Goal: Find specific page/section: Locate a particular part of the current website

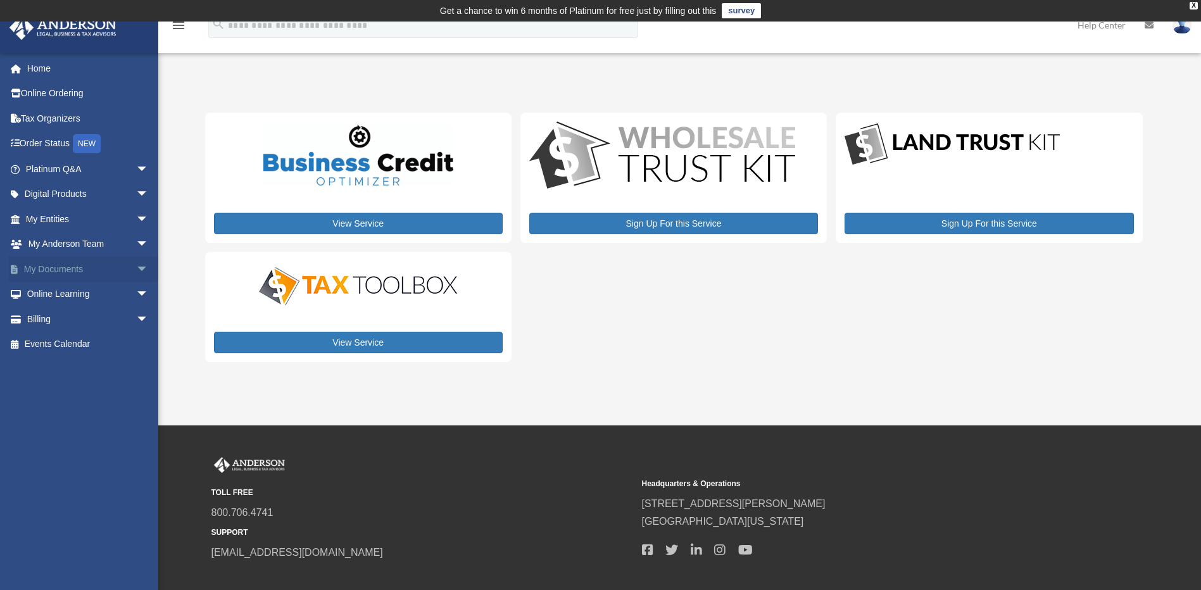
click at [71, 270] on link "My Documents arrow_drop_down" at bounding box center [88, 268] width 159 height 25
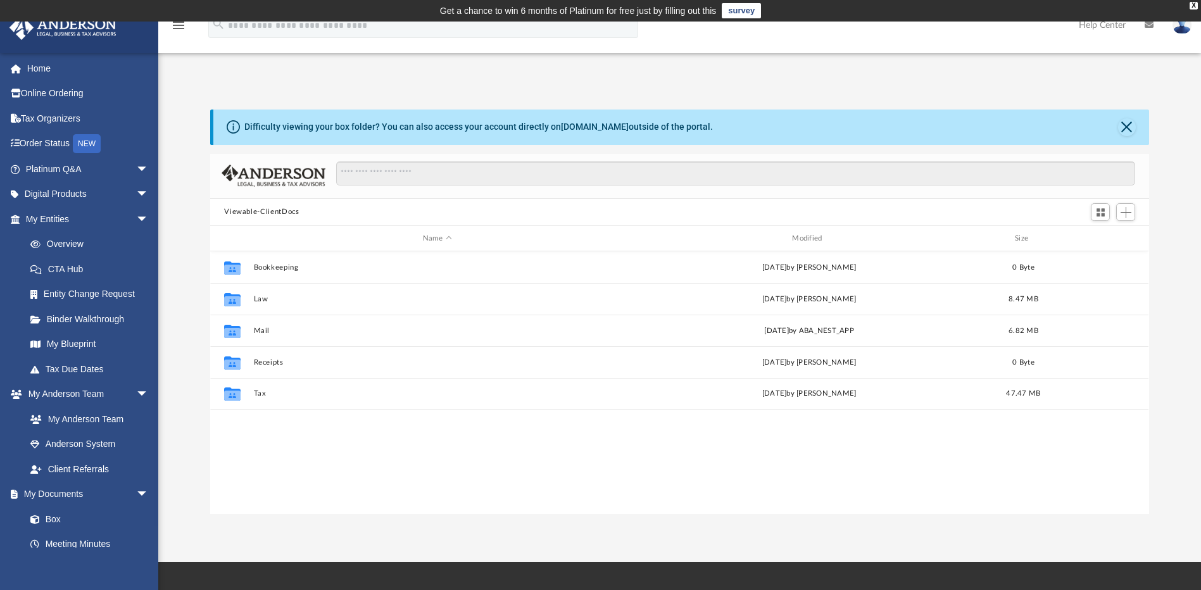
scroll to position [279, 930]
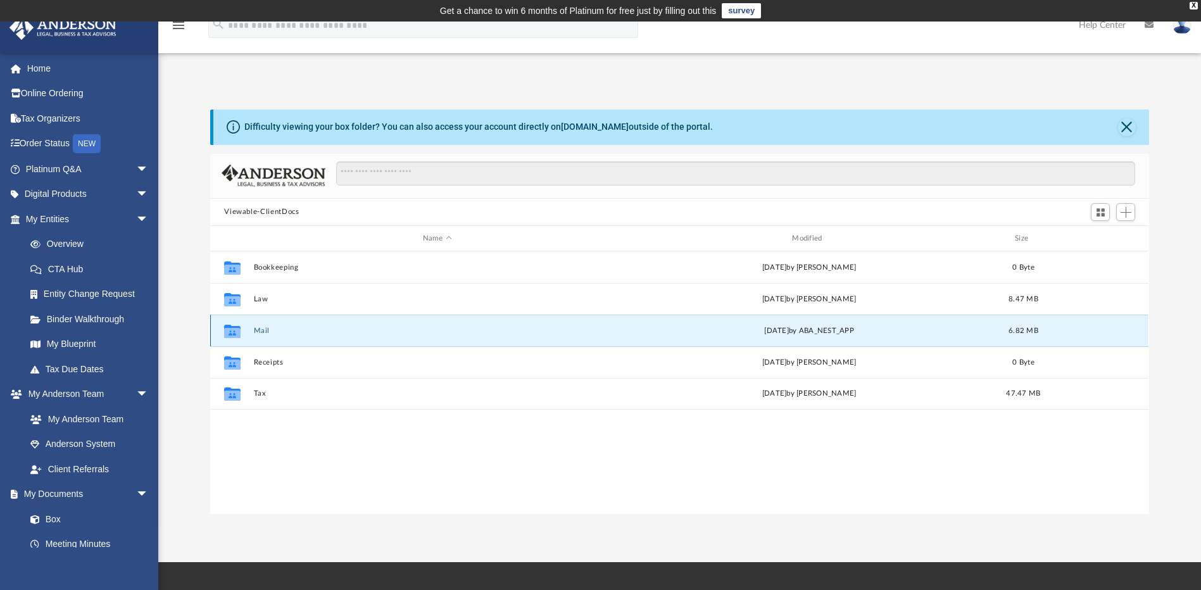
click at [262, 334] on button "Mail" at bounding box center [437, 331] width 367 height 8
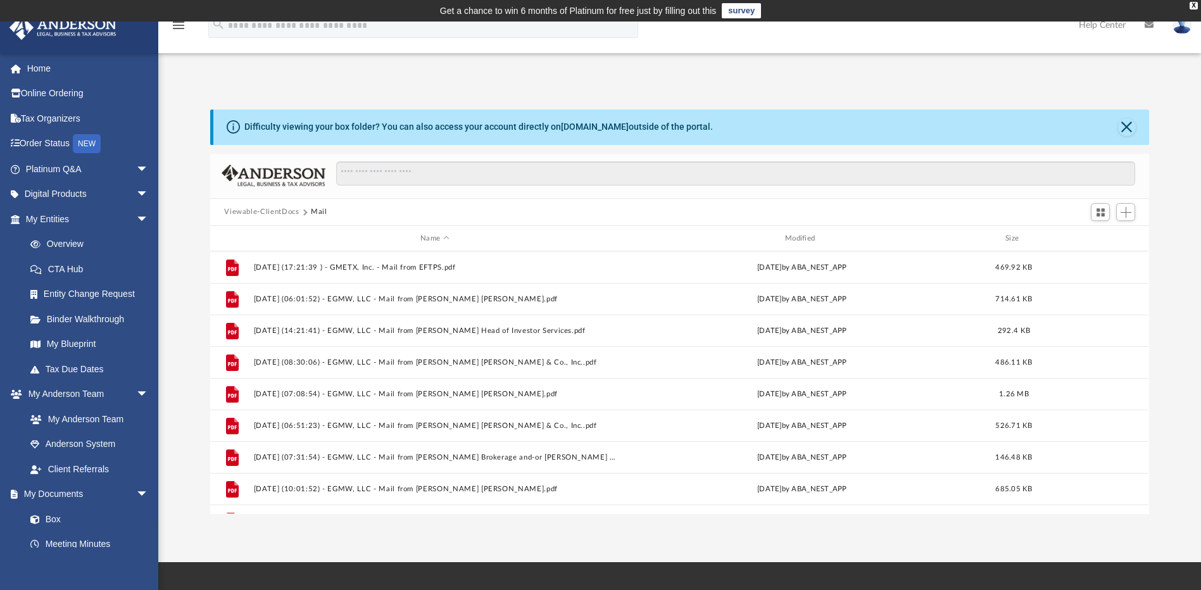
click at [319, 213] on button "Mail" at bounding box center [319, 211] width 16 height 11
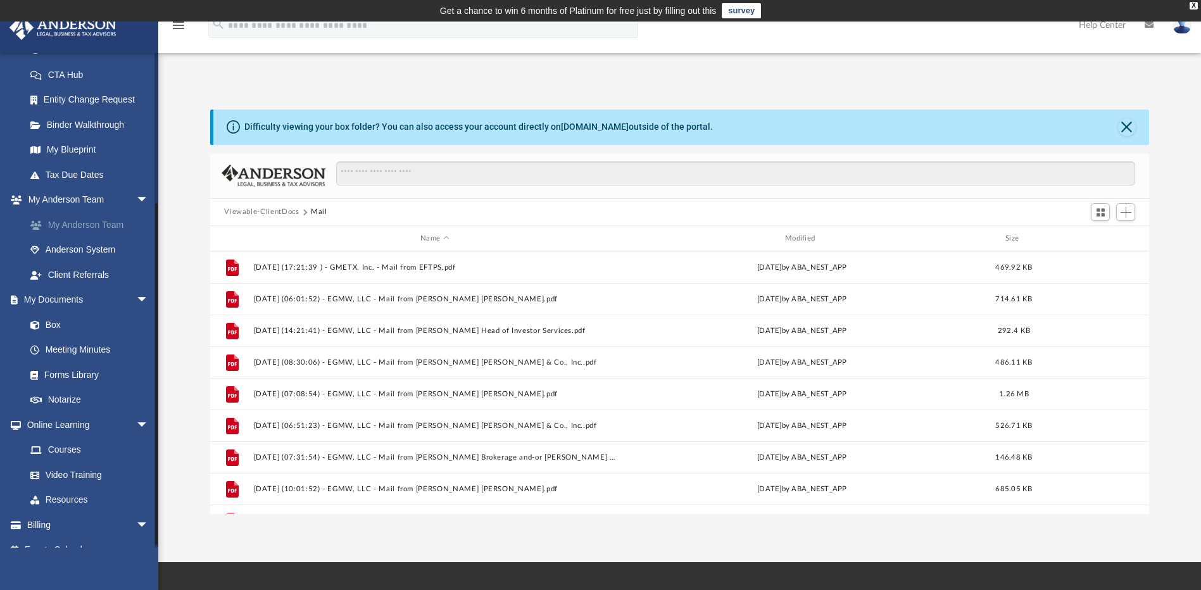
scroll to position [212, 0]
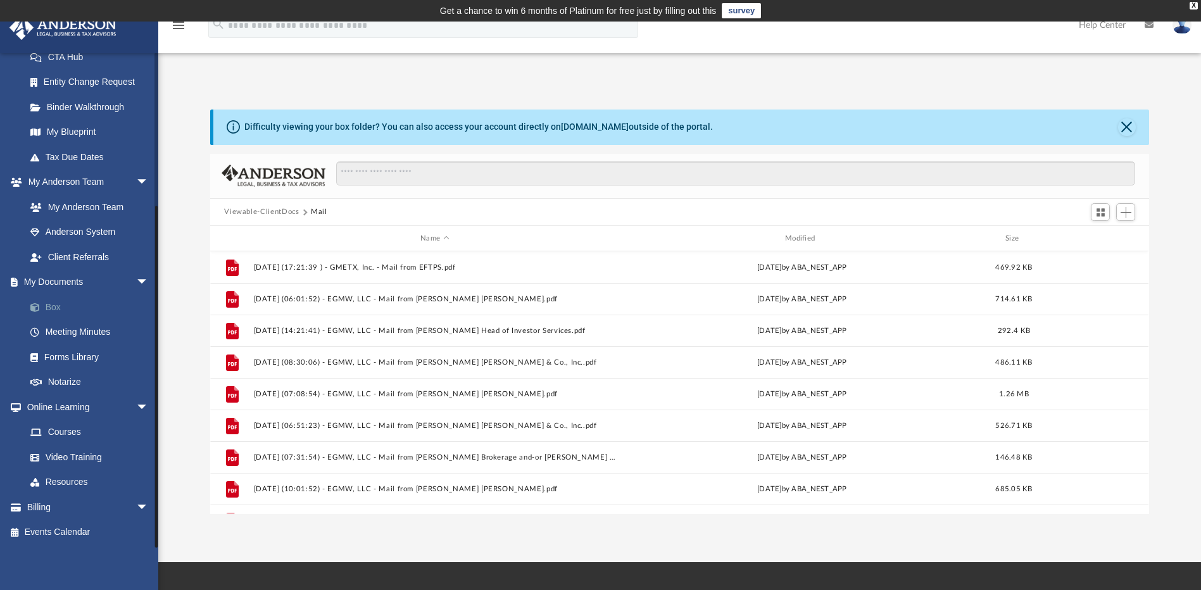
click at [56, 308] on link "Box" at bounding box center [93, 306] width 150 height 25
click at [58, 308] on link "Box" at bounding box center [93, 306] width 150 height 25
click at [1122, 130] on button "Close" at bounding box center [1127, 127] width 18 height 18
click at [1122, 130] on div "Difficulty viewing your box folder? You can also access your account directly o…" at bounding box center [680, 127] width 935 height 35
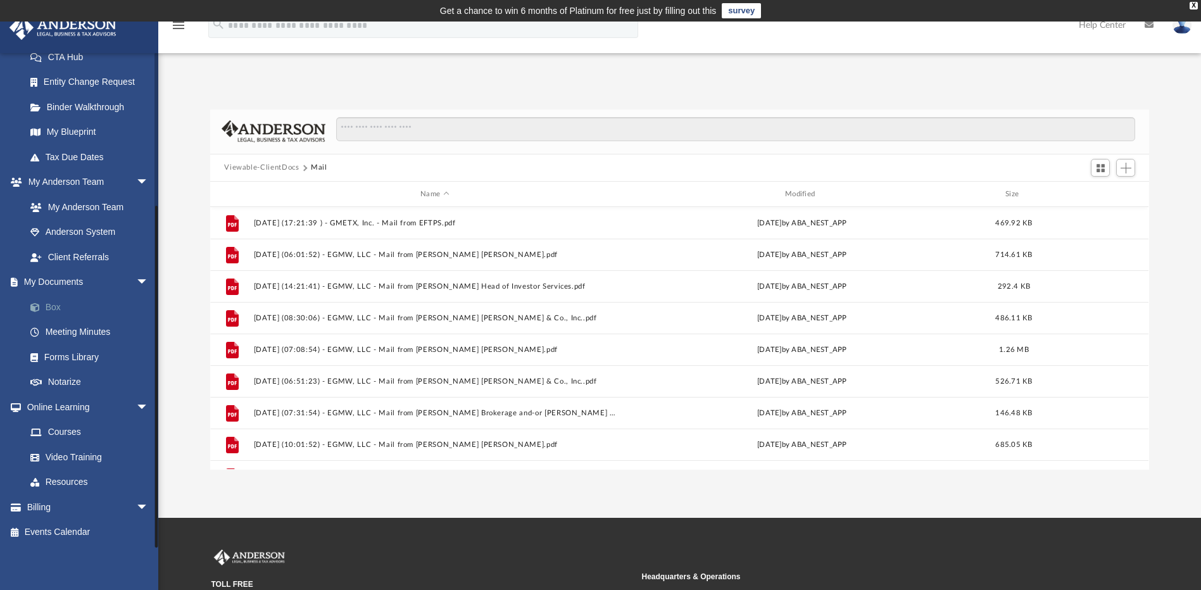
click at [49, 310] on link "Box" at bounding box center [93, 306] width 150 height 25
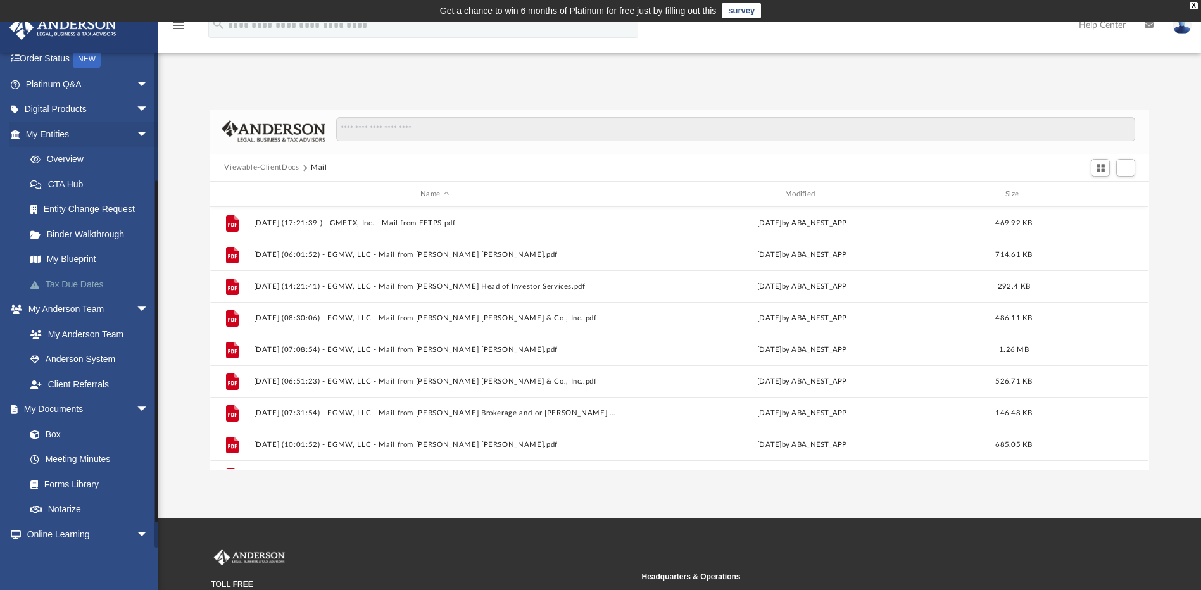
scroll to position [190, 0]
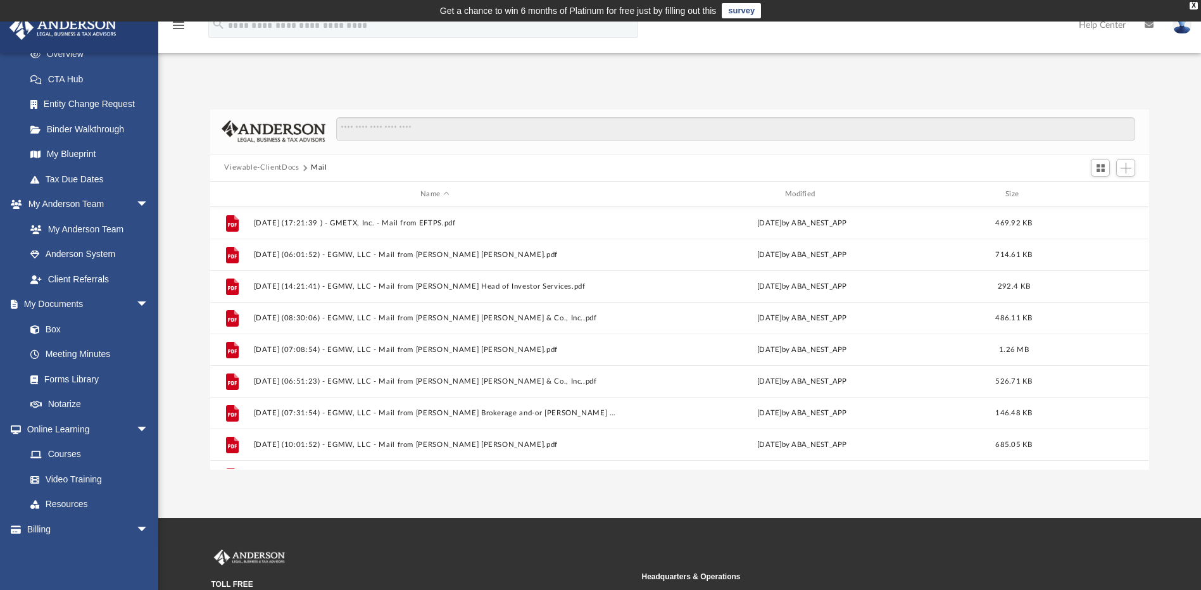
click at [259, 170] on button "Viewable-ClientDocs" at bounding box center [261, 167] width 75 height 11
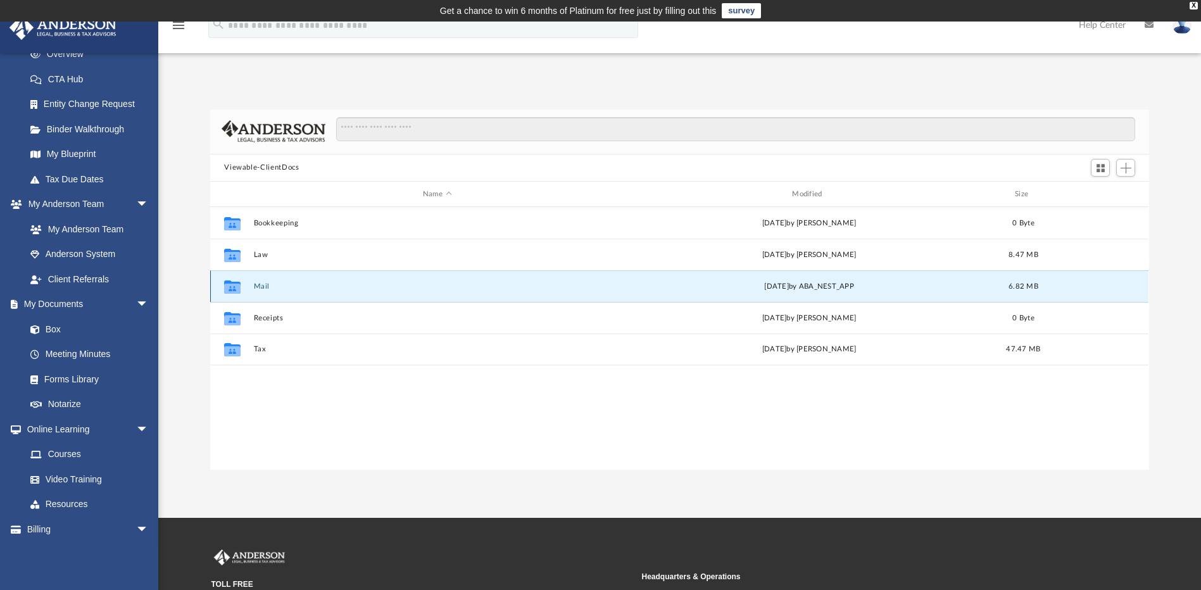
click at [261, 282] on button "Mail" at bounding box center [437, 286] width 367 height 8
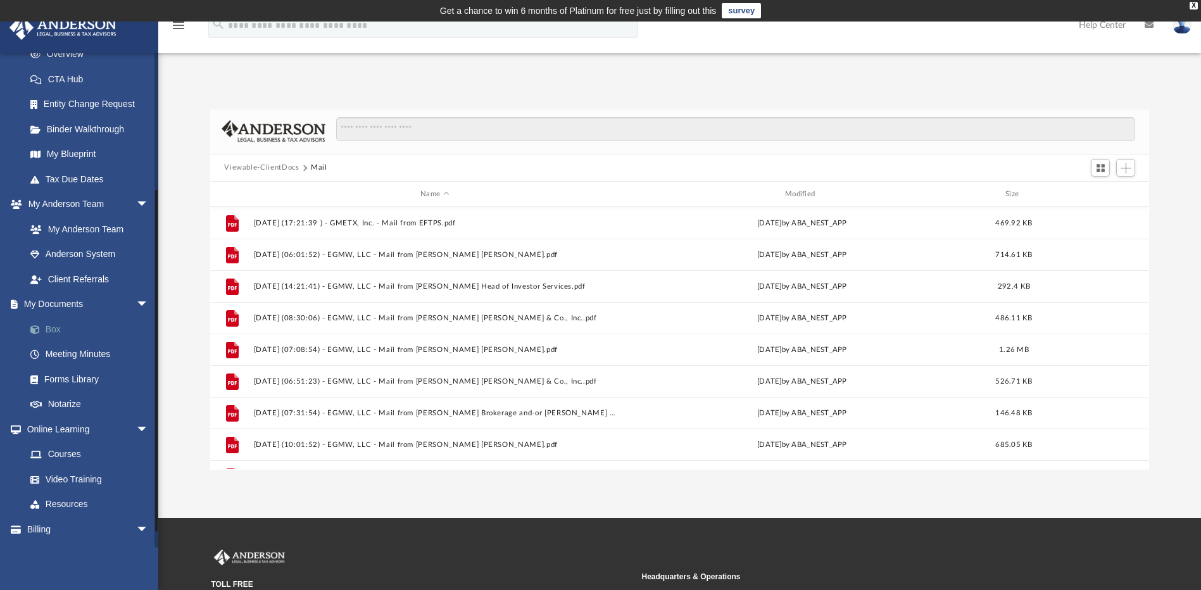
click at [54, 331] on link "Box" at bounding box center [93, 329] width 150 height 25
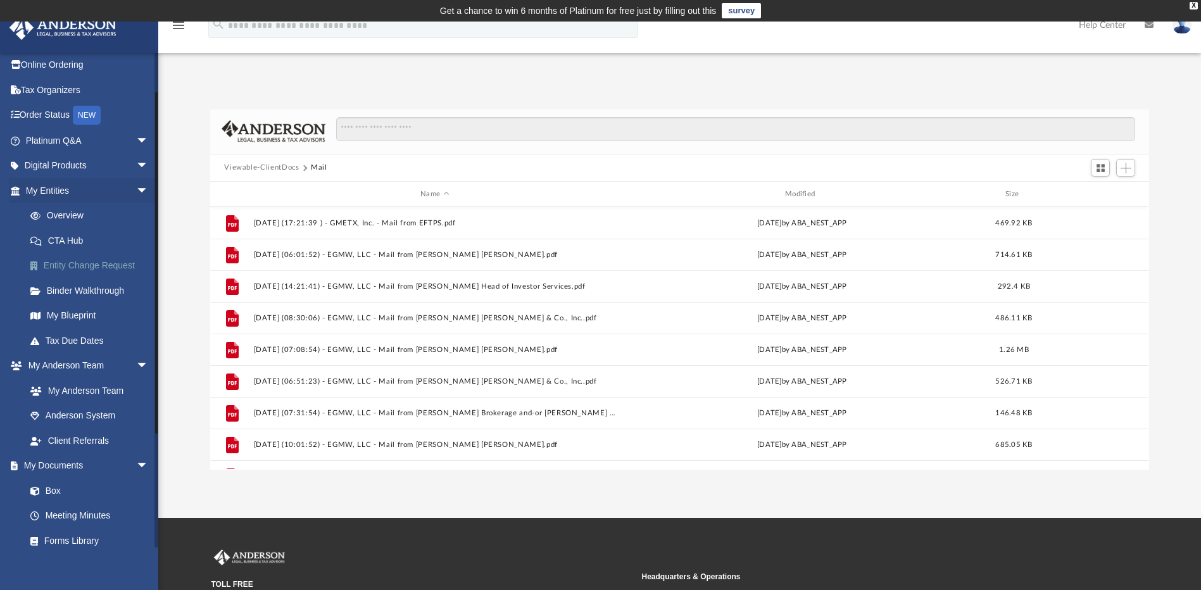
scroll to position [0, 0]
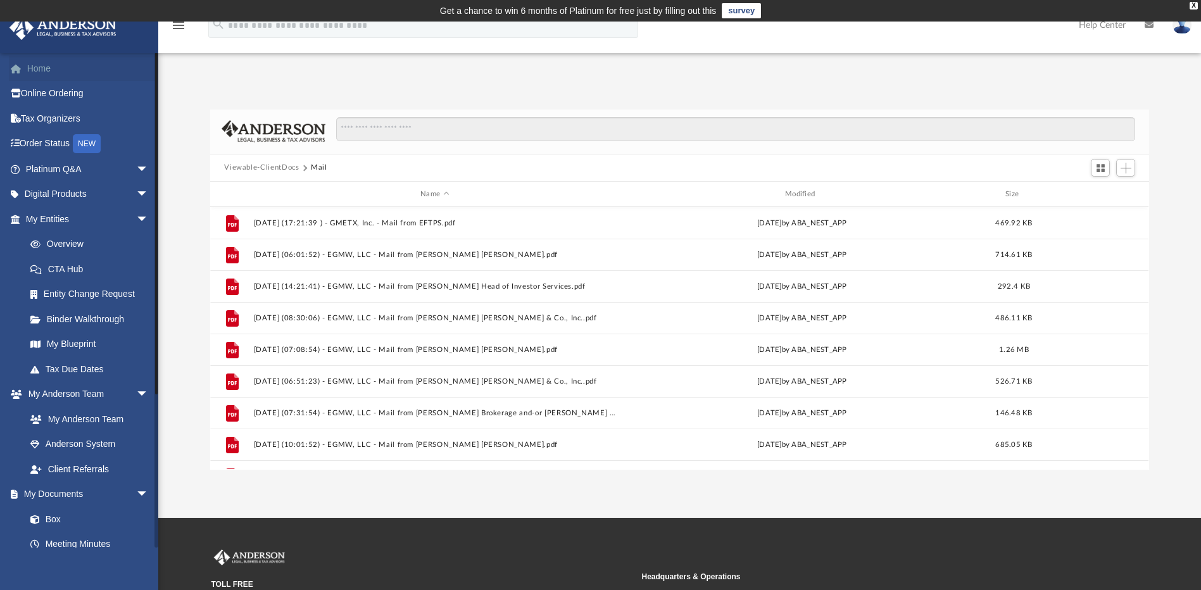
click at [42, 74] on link "Home" at bounding box center [88, 68] width 159 height 25
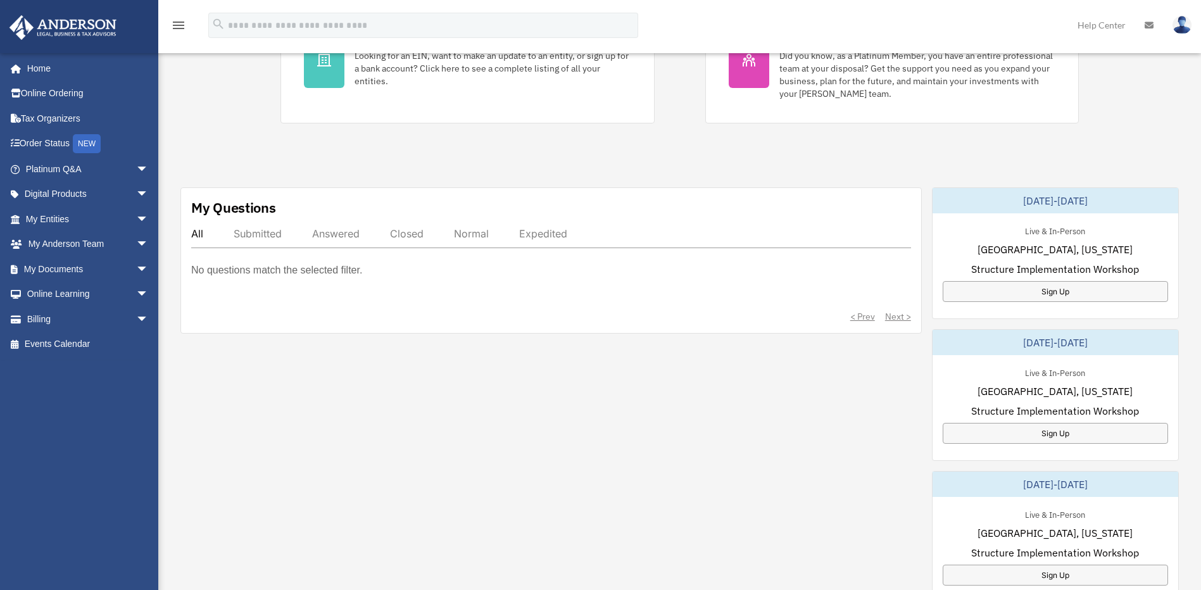
scroll to position [317, 0]
click at [136, 267] on span "arrow_drop_down" at bounding box center [148, 269] width 25 height 26
click at [53, 292] on link "Box" at bounding box center [93, 294] width 150 height 25
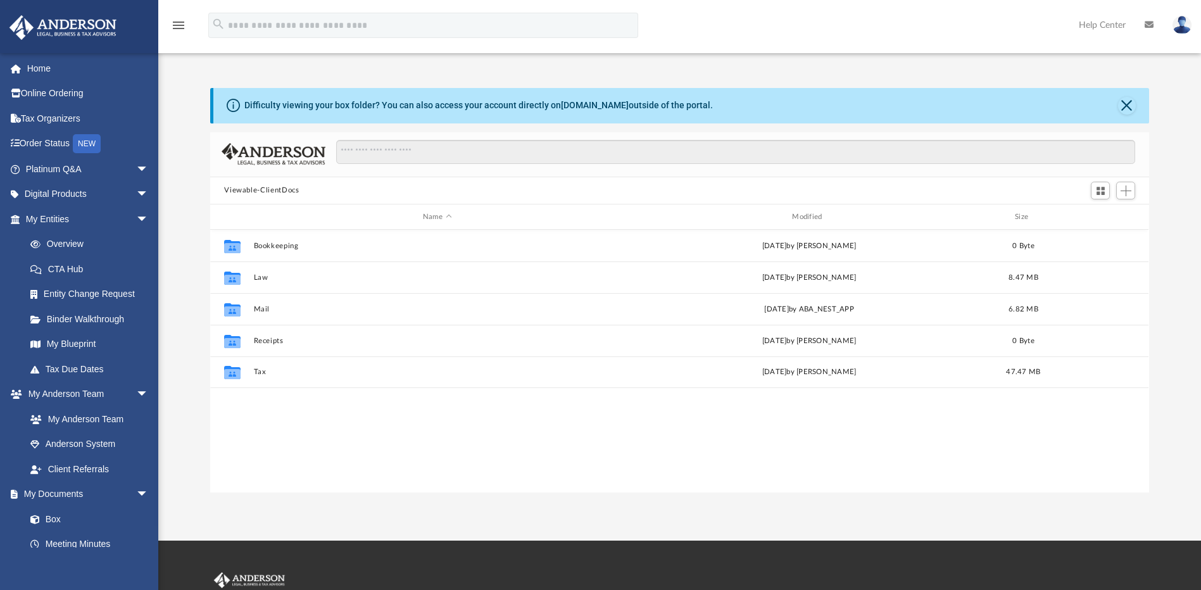
scroll to position [279, 930]
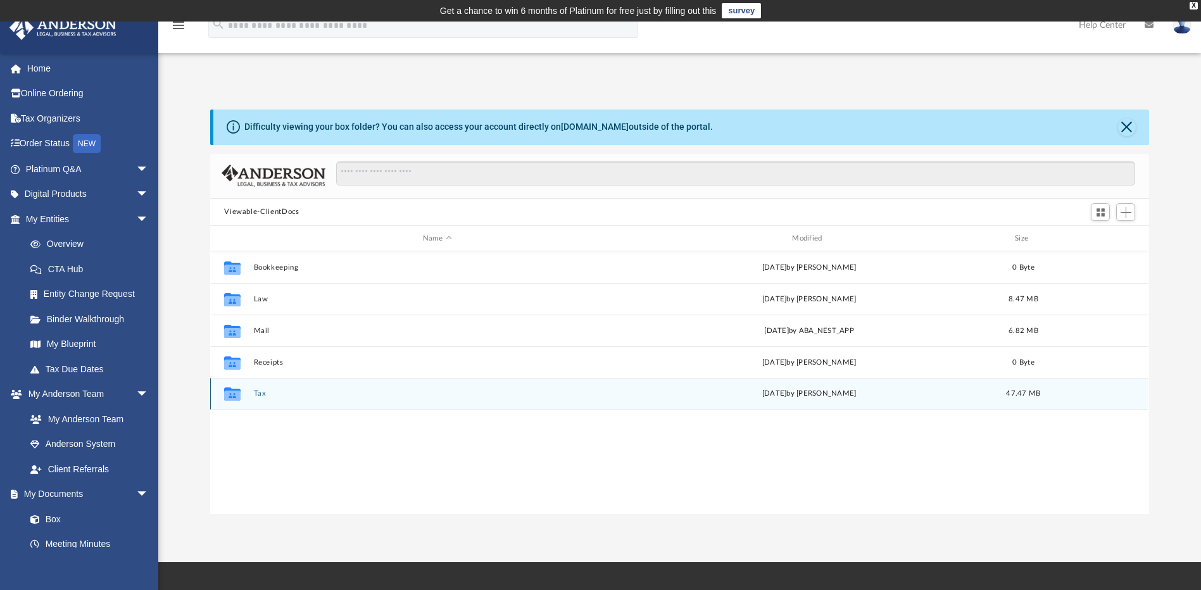
click at [260, 401] on div "Collaborated Folder Tax Thu Oct 2 2025 by Kim Yoder 47.47 MB" at bounding box center [679, 394] width 938 height 32
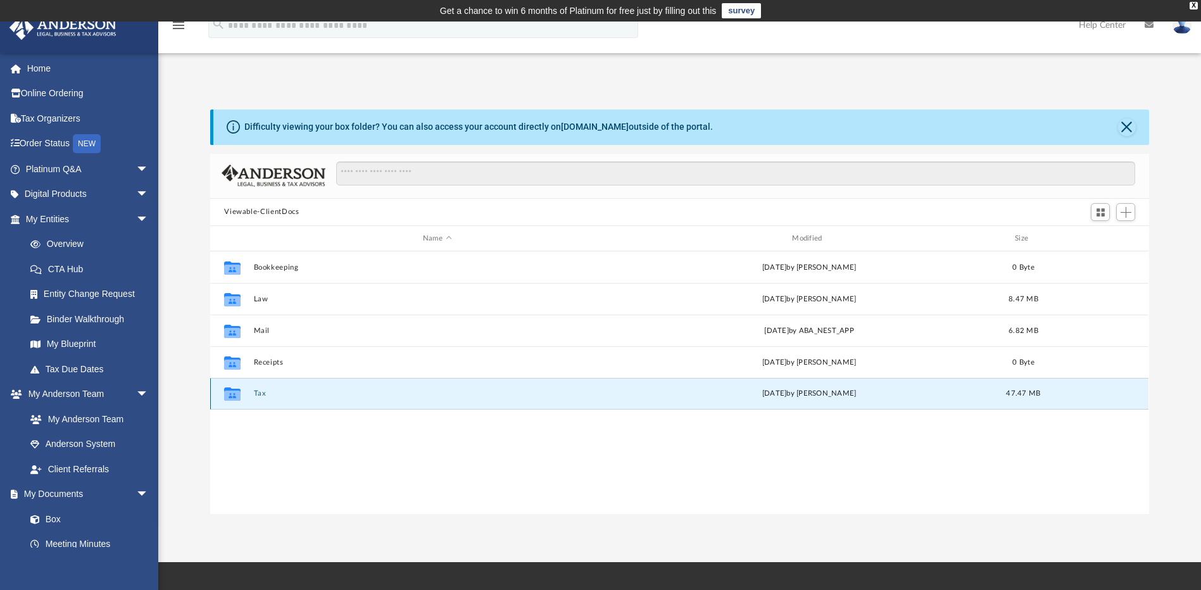
click at [260, 393] on button "Tax" at bounding box center [437, 394] width 367 height 8
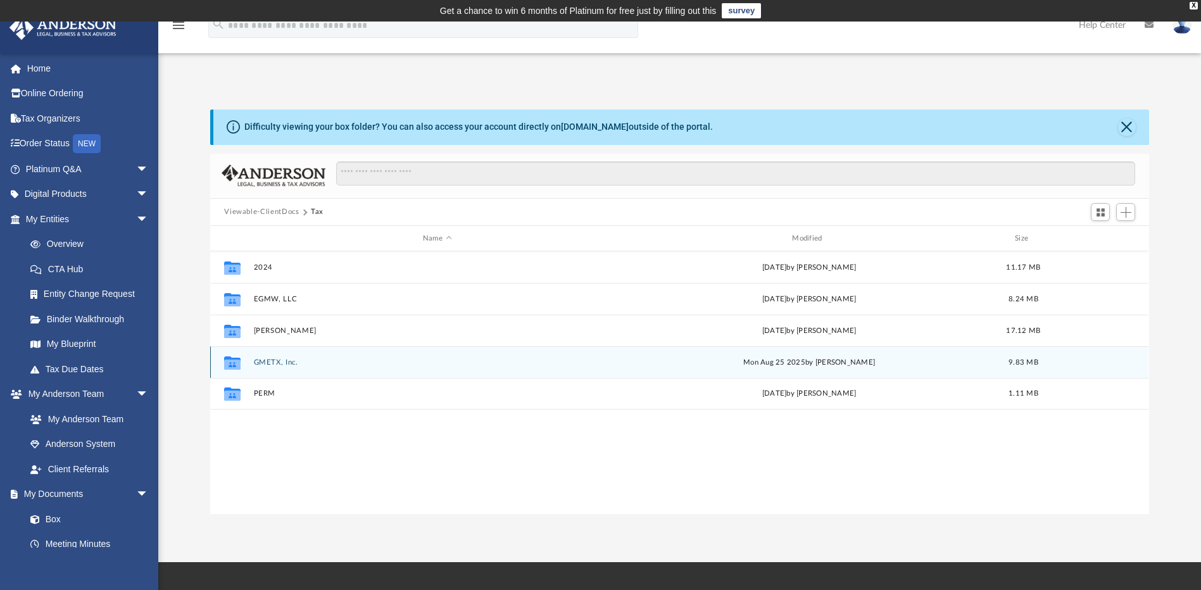
click at [272, 365] on button "GMETX, Inc." at bounding box center [437, 362] width 367 height 8
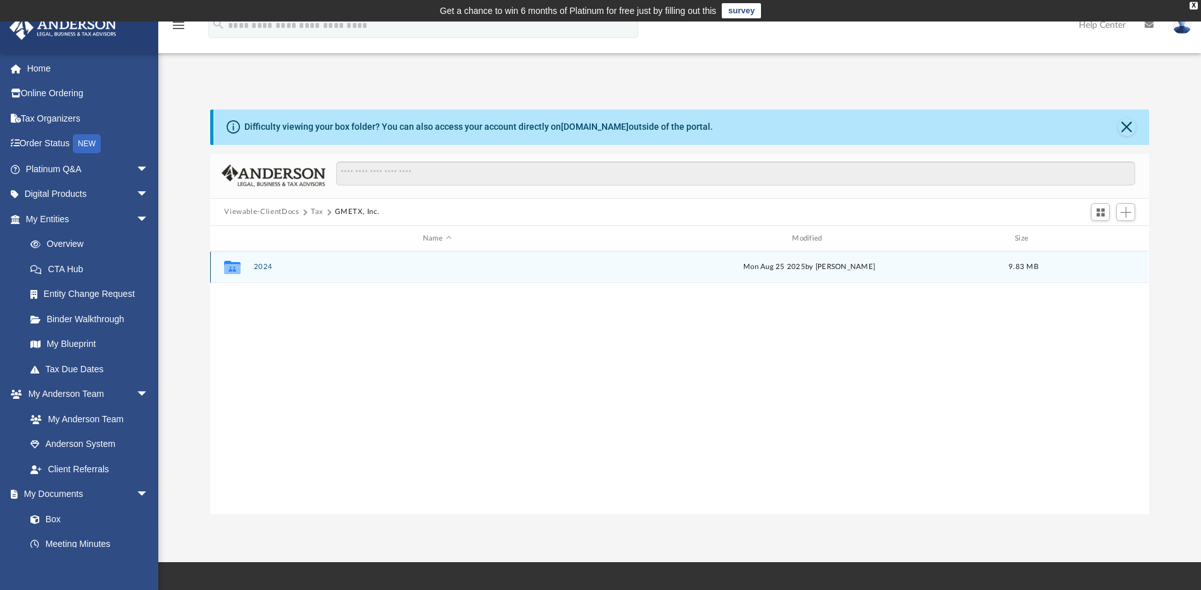
click at [263, 265] on button "2024" at bounding box center [437, 267] width 367 height 8
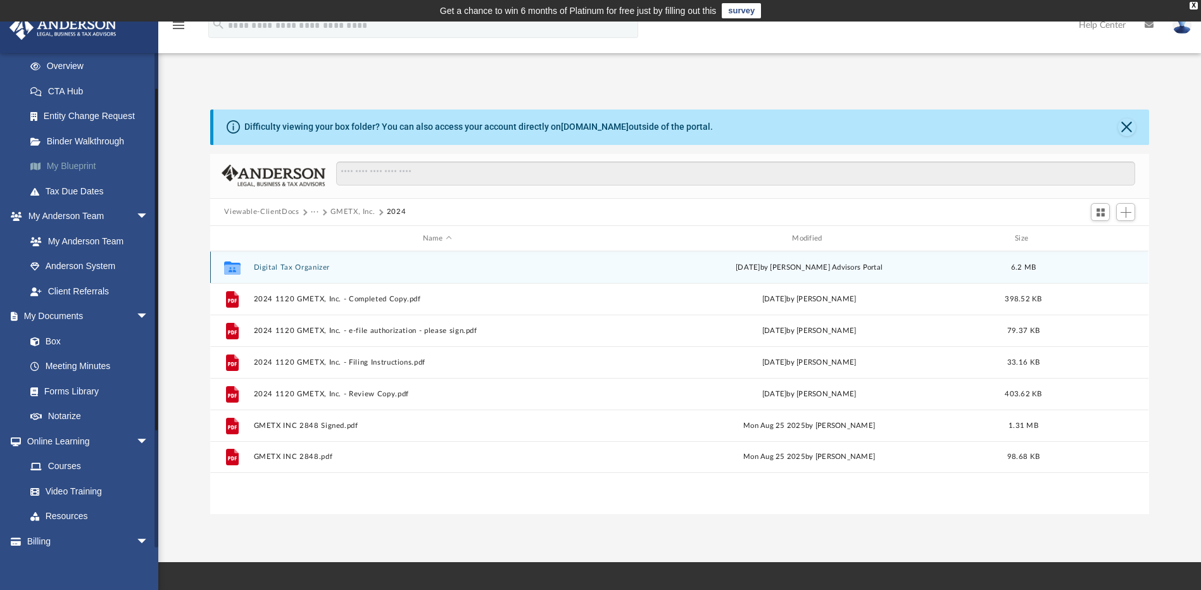
scroll to position [190, 0]
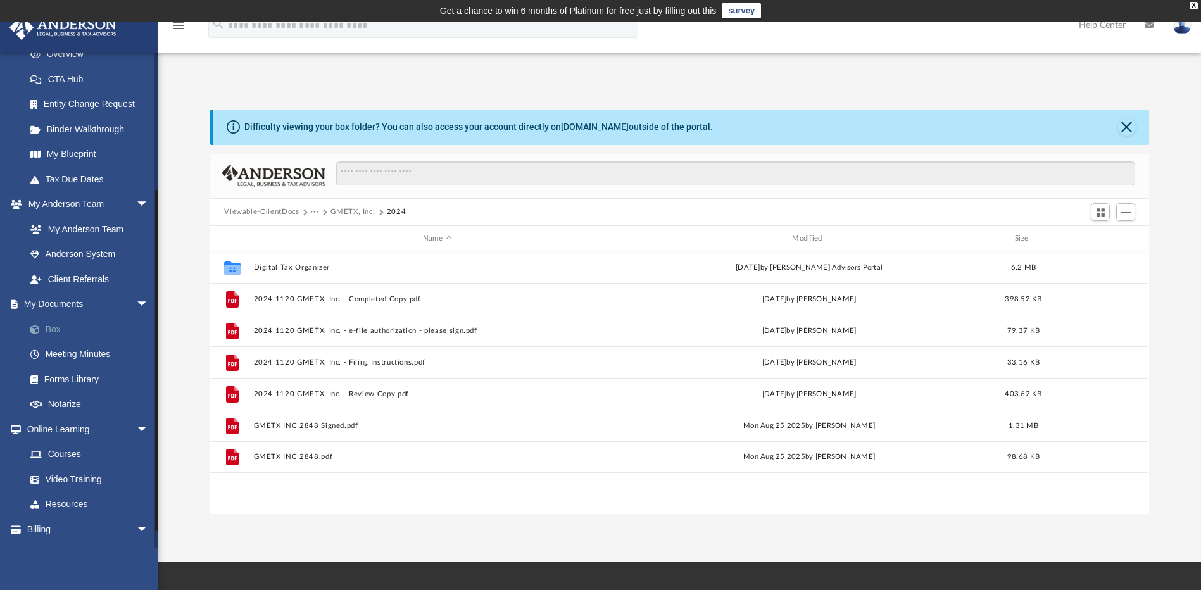
click at [62, 332] on link "Box" at bounding box center [93, 329] width 150 height 25
click at [42, 333] on span at bounding box center [41, 329] width 8 height 9
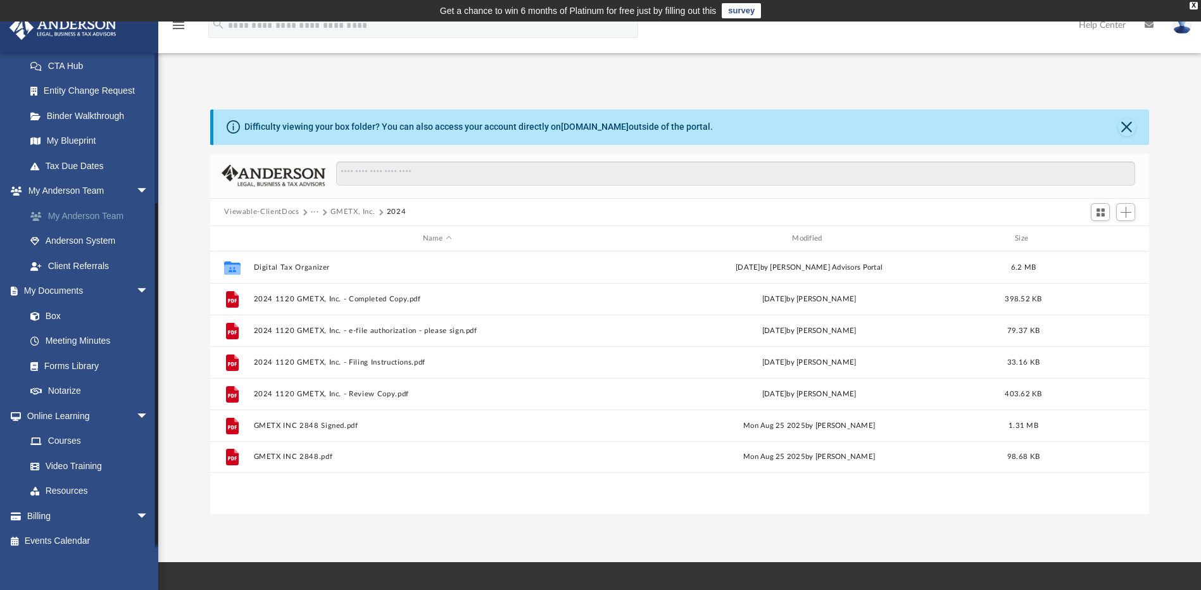
scroll to position [212, 0]
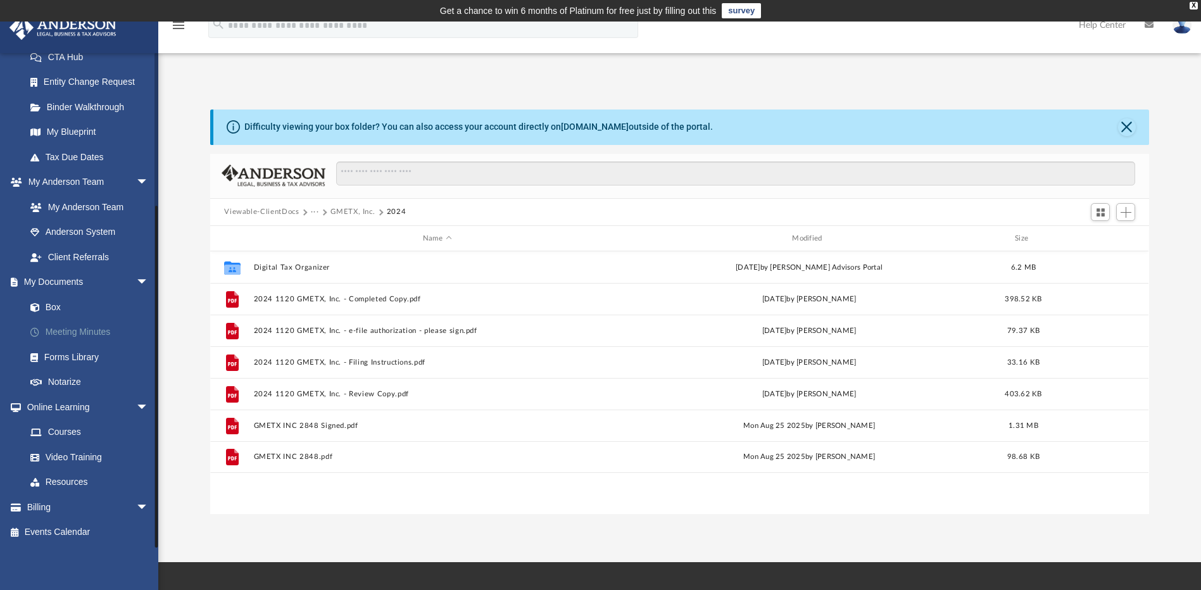
click at [65, 339] on link "Meeting Minutes" at bounding box center [93, 332] width 150 height 25
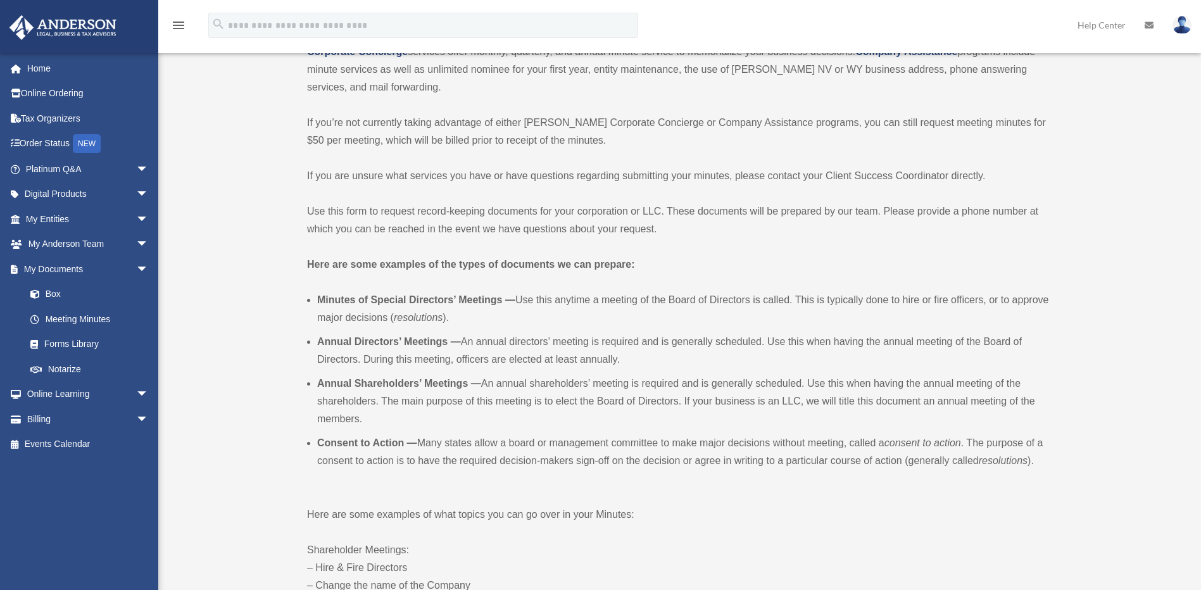
scroll to position [253, 0]
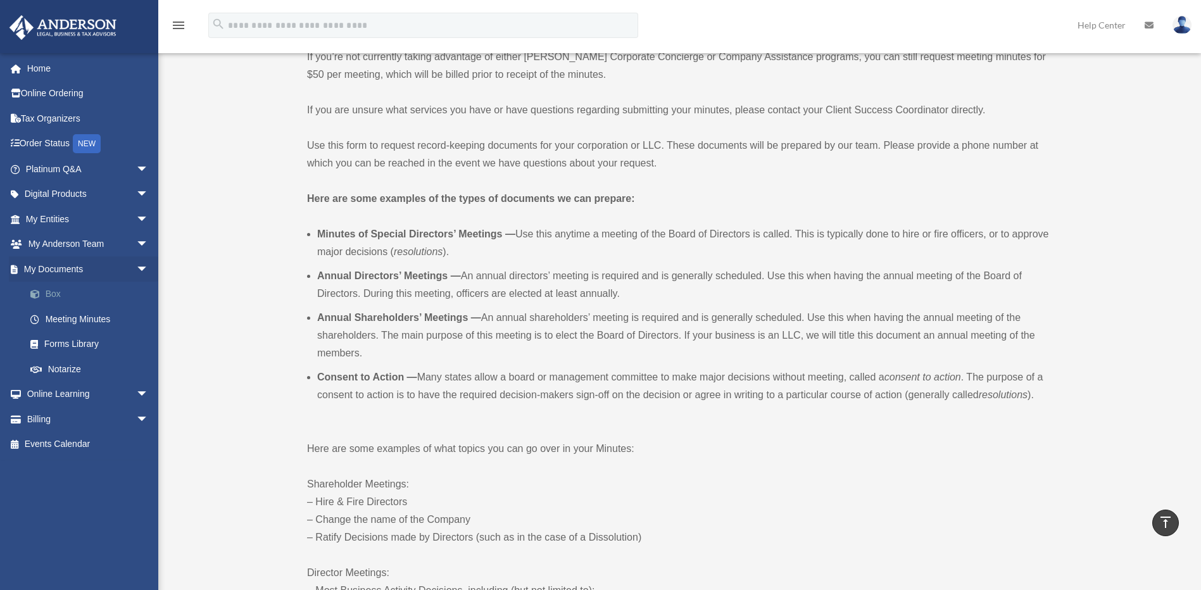
click at [52, 299] on link "Box" at bounding box center [93, 294] width 150 height 25
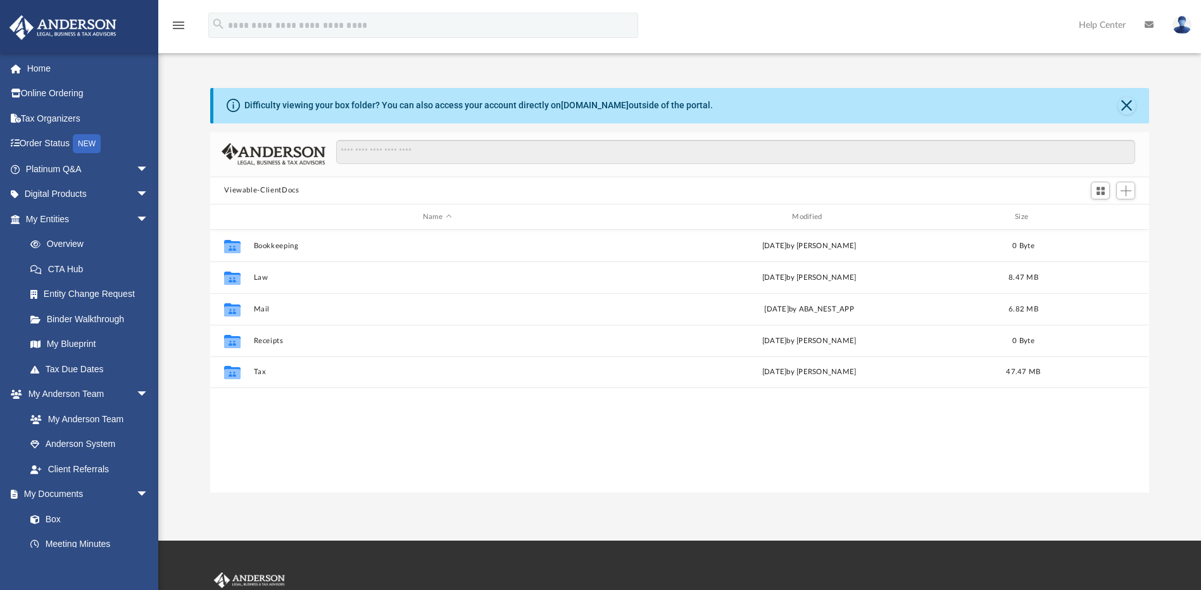
scroll to position [279, 930]
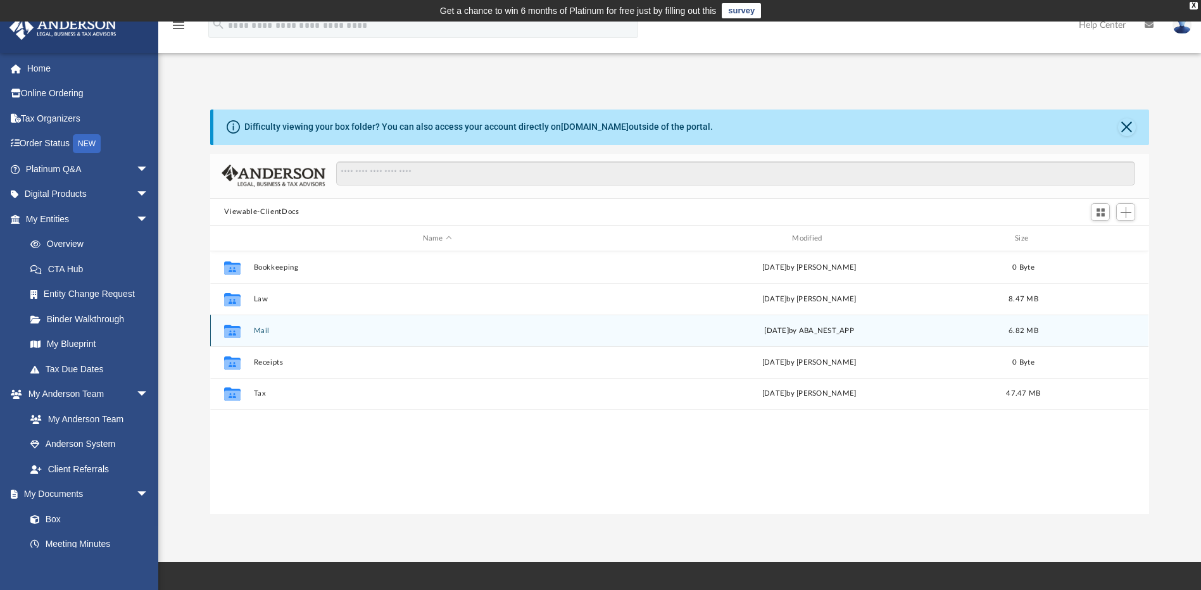
click at [265, 334] on button "Mail" at bounding box center [437, 331] width 367 height 8
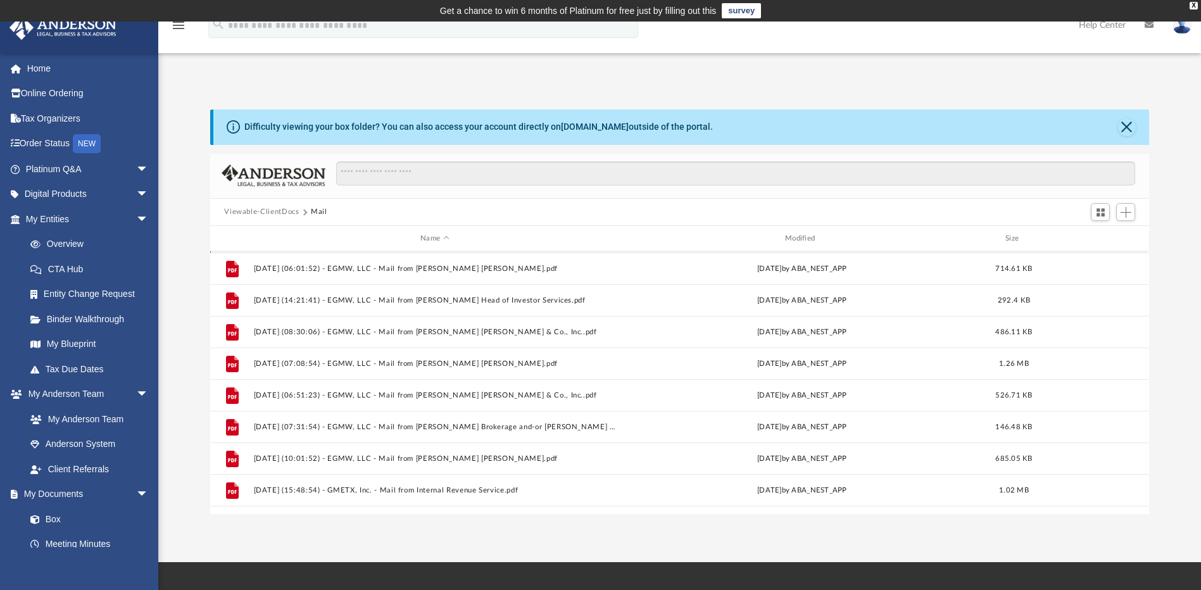
scroll to position [54, 0]
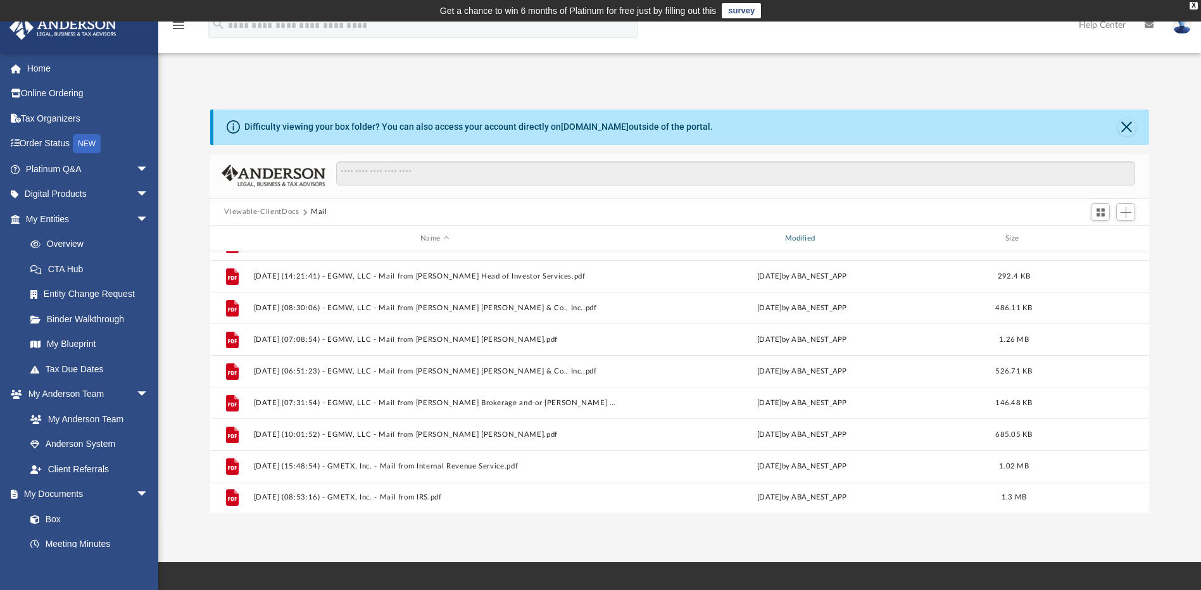
click at [807, 241] on div "Modified" at bounding box center [802, 238] width 362 height 11
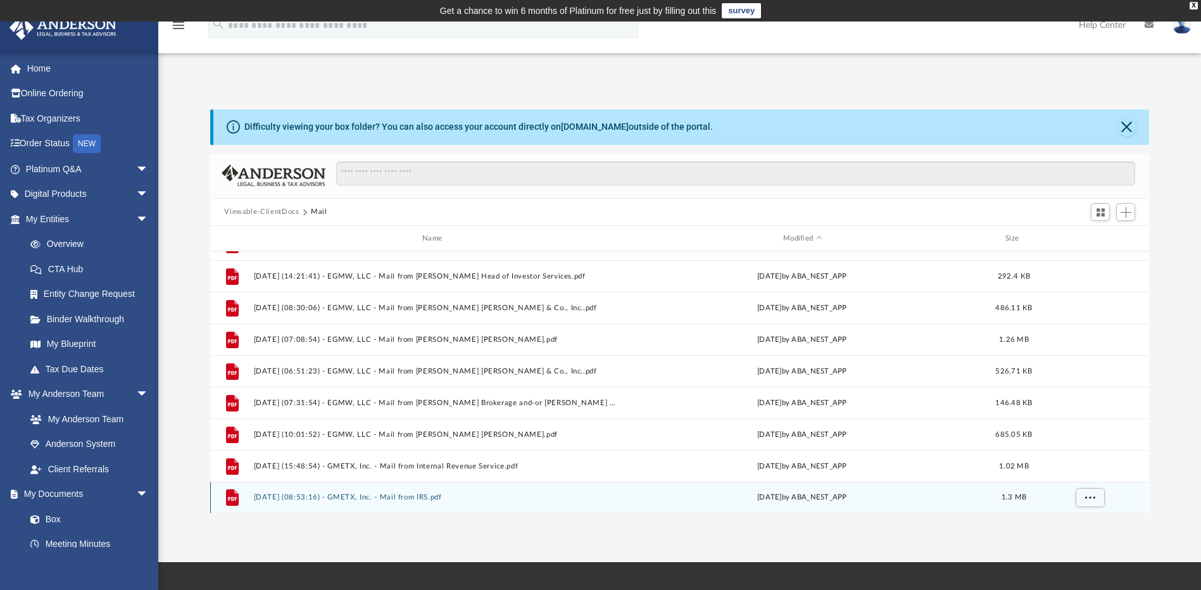
click at [419, 499] on button "2025.10.03 (08:53:16) - GMETX, Inc. - Mail from IRS.pdf" at bounding box center [435, 498] width 362 height 8
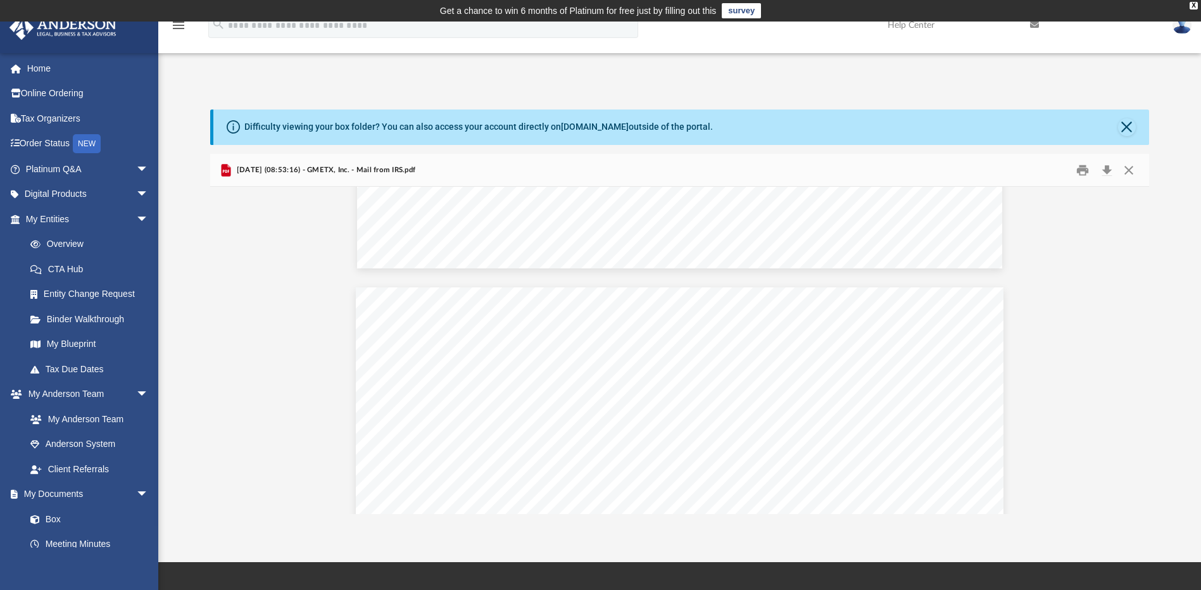
scroll to position [3293, 0]
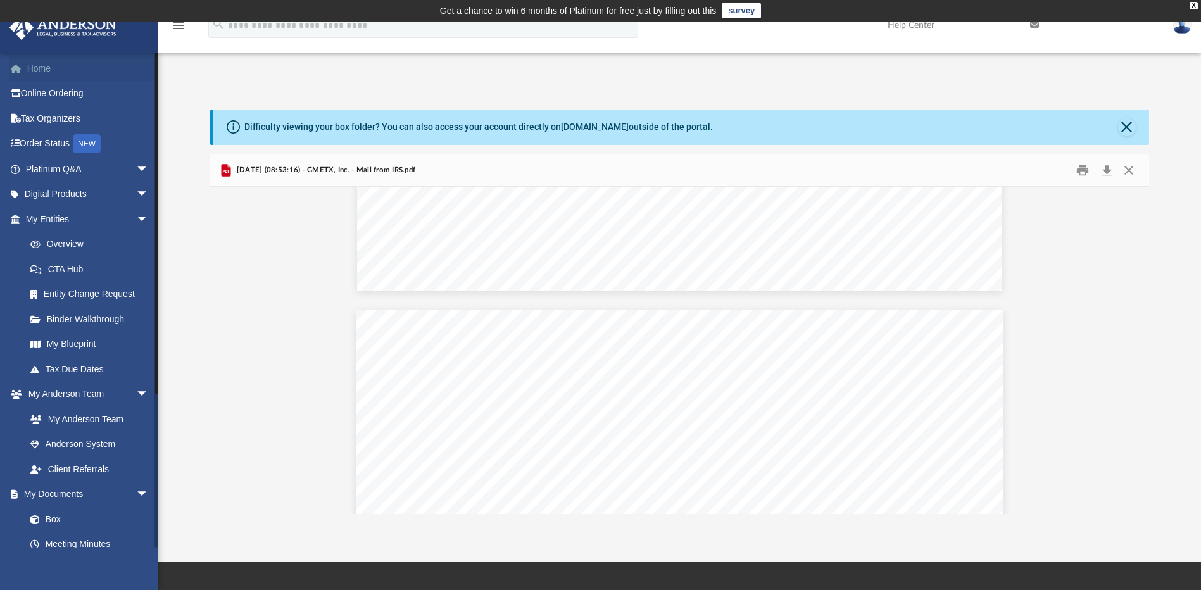
click at [52, 71] on link "Home" at bounding box center [88, 68] width 159 height 25
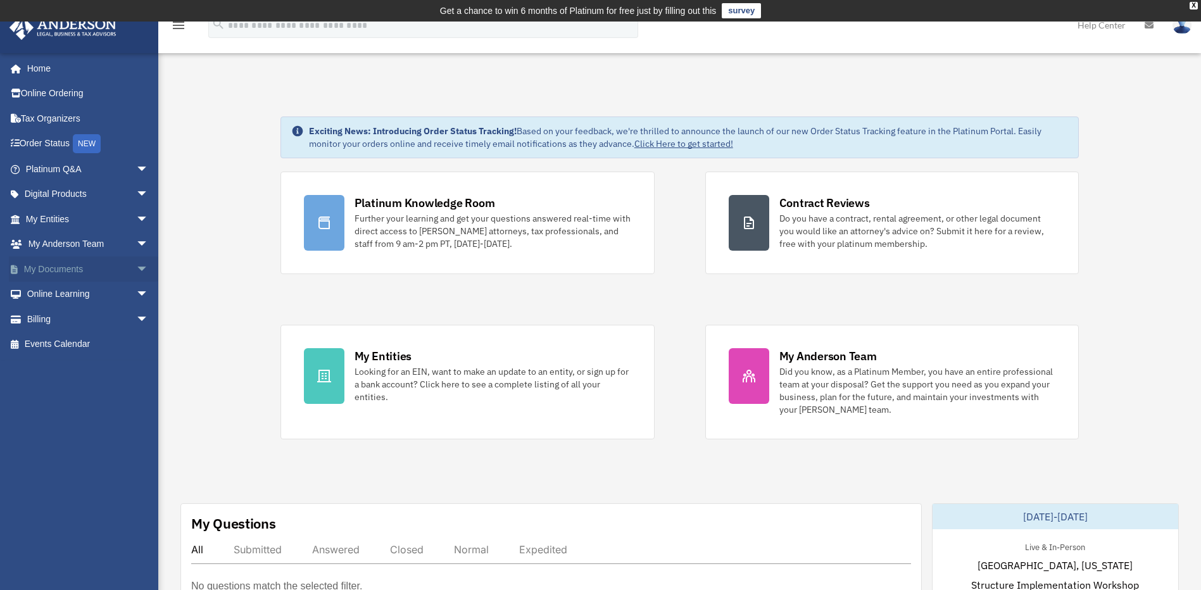
click at [136, 268] on span "arrow_drop_down" at bounding box center [148, 269] width 25 height 26
click at [56, 297] on link "Box" at bounding box center [93, 294] width 150 height 25
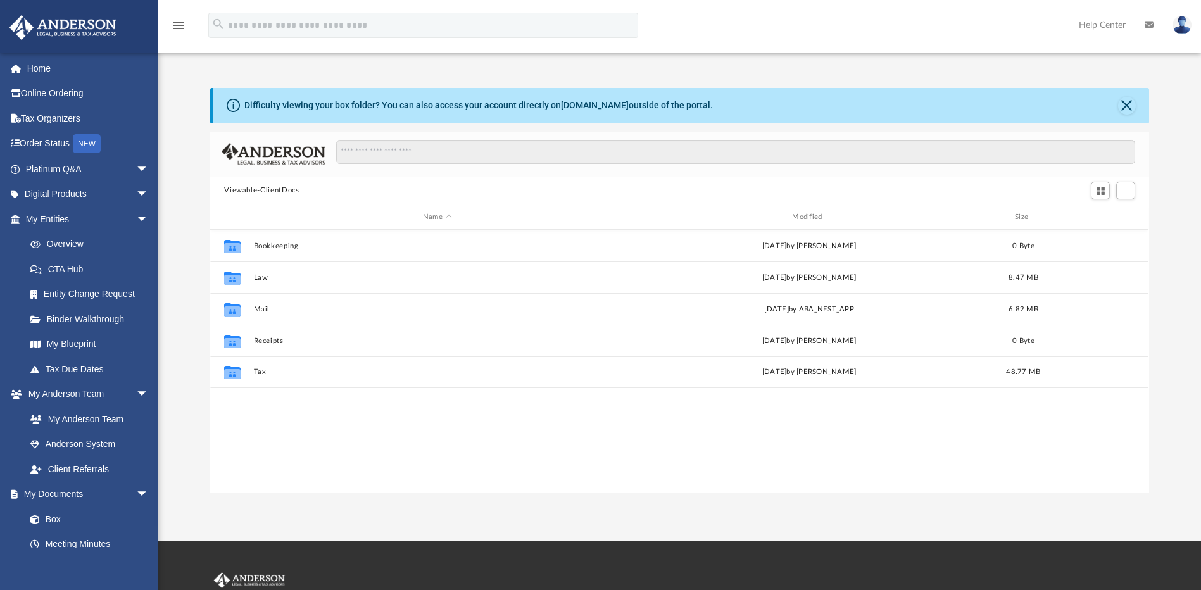
scroll to position [279, 930]
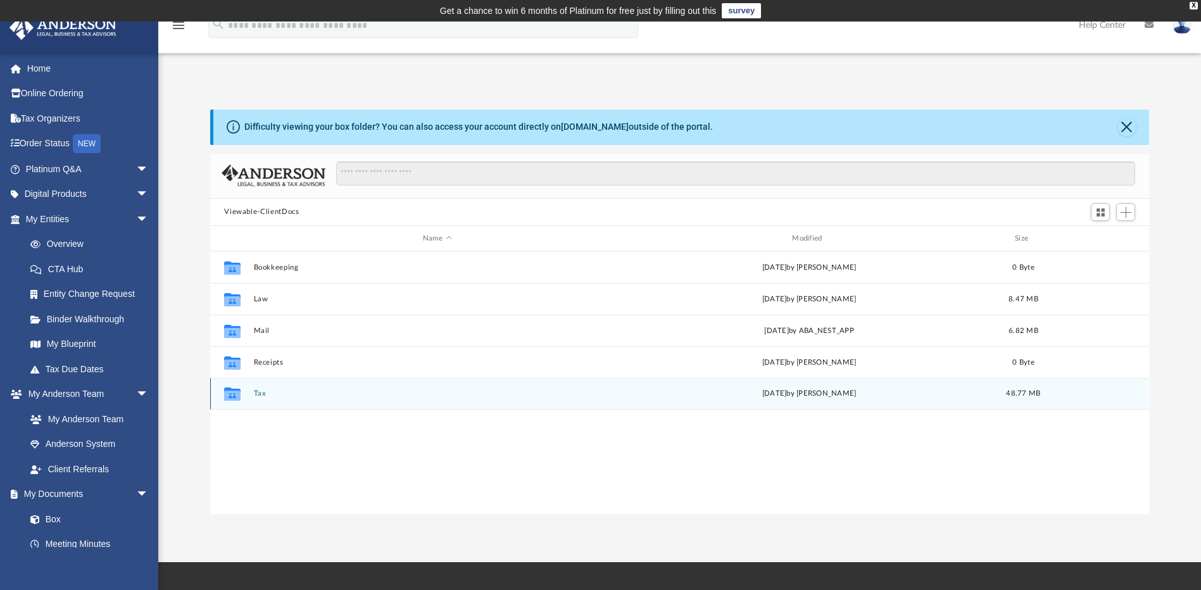
click at [260, 397] on button "Tax" at bounding box center [437, 394] width 367 height 8
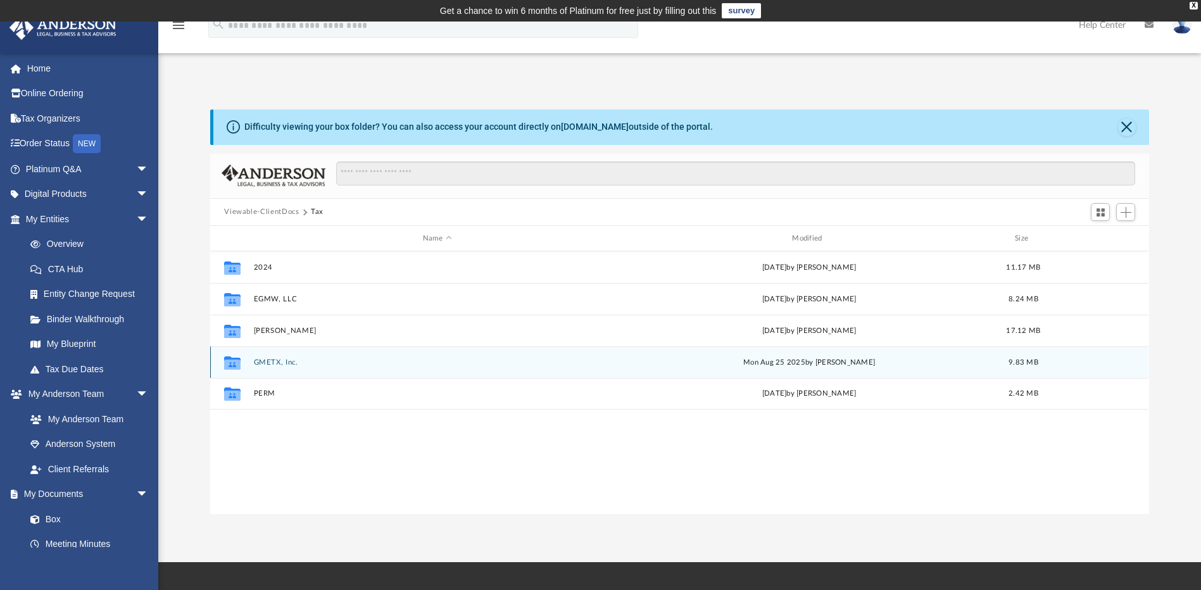
click at [267, 359] on button "GMETX, Inc." at bounding box center [437, 362] width 367 height 8
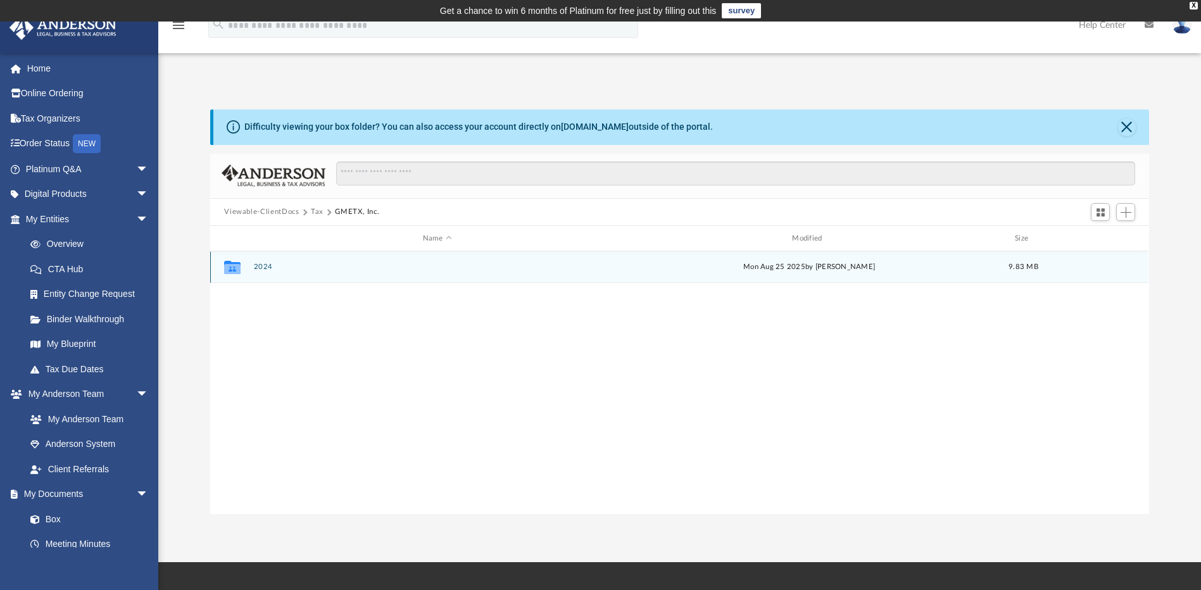
click at [271, 268] on button "2024" at bounding box center [437, 267] width 367 height 8
